Goal: Task Accomplishment & Management: Manage account settings

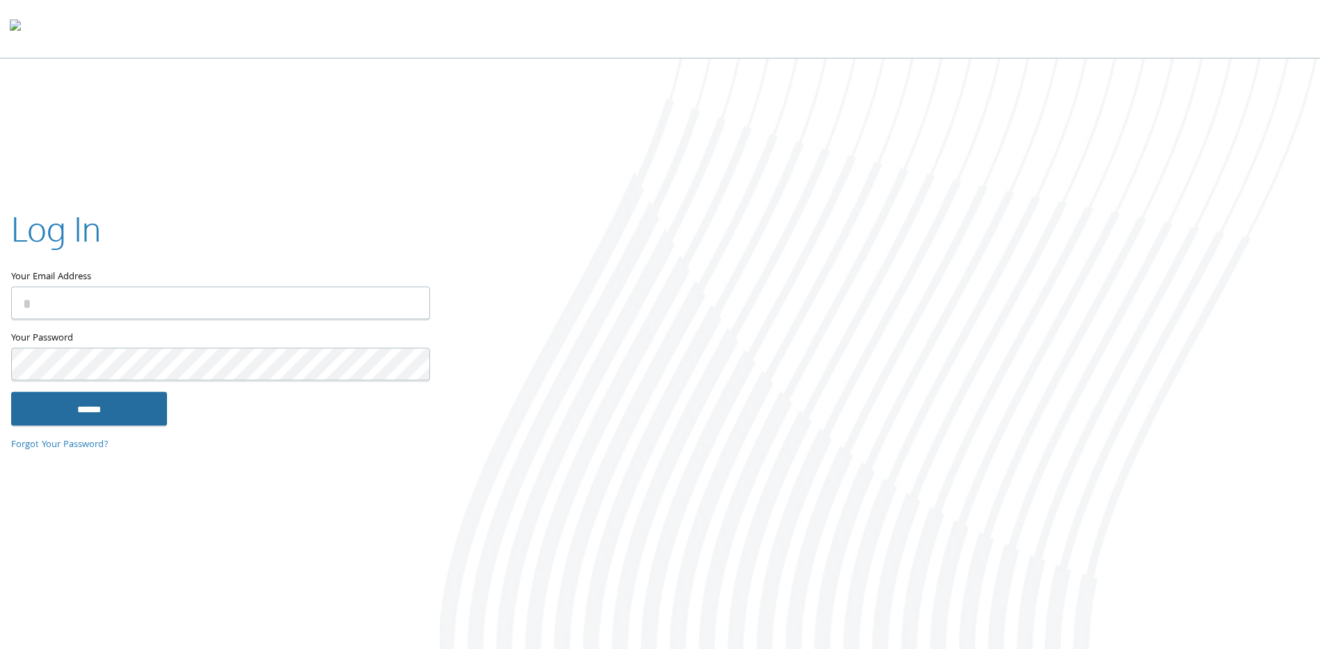
type input "**********"
click at [59, 404] on input "******" at bounding box center [89, 408] width 156 height 33
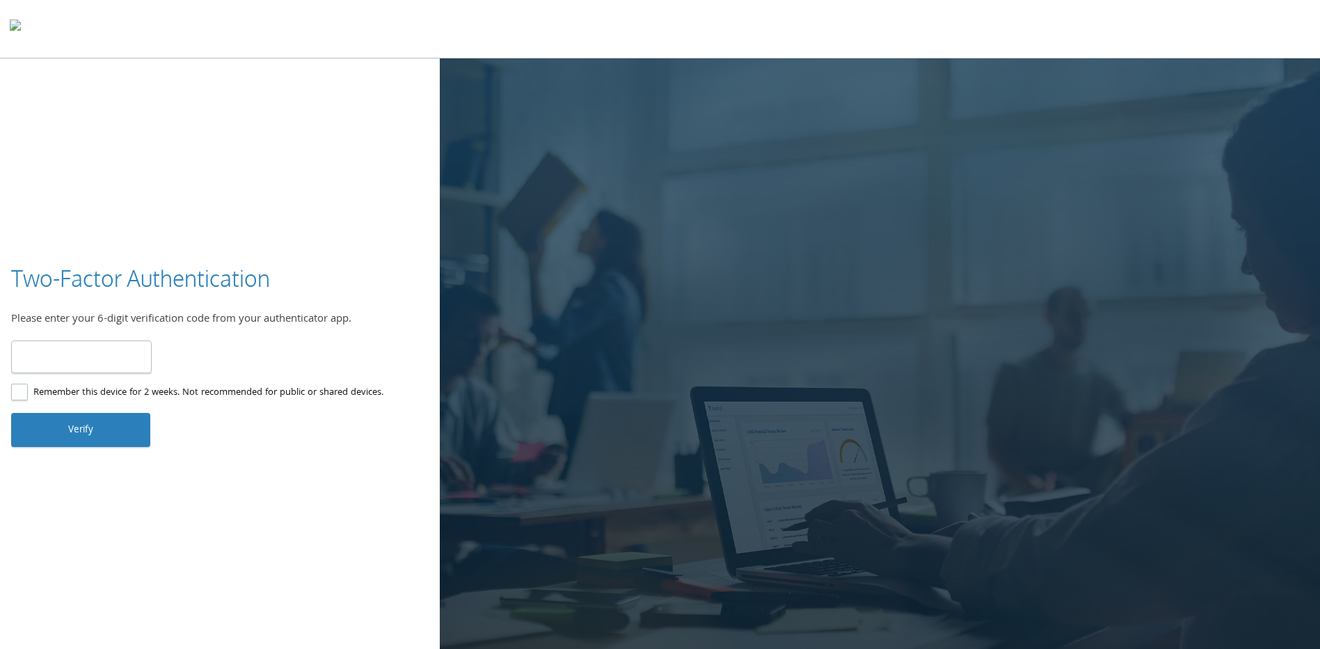
click at [115, 354] on input "number" at bounding box center [81, 356] width 141 height 33
type input "******"
